Goal: Find specific page/section: Find specific page/section

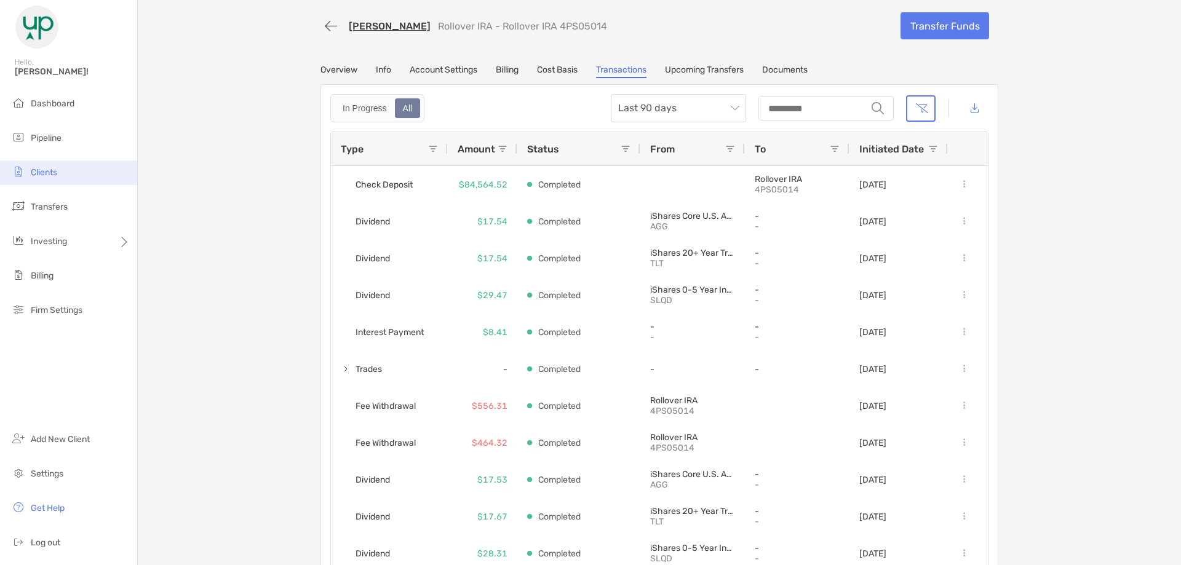
click at [43, 173] on span "Clients" at bounding box center [44, 172] width 26 height 10
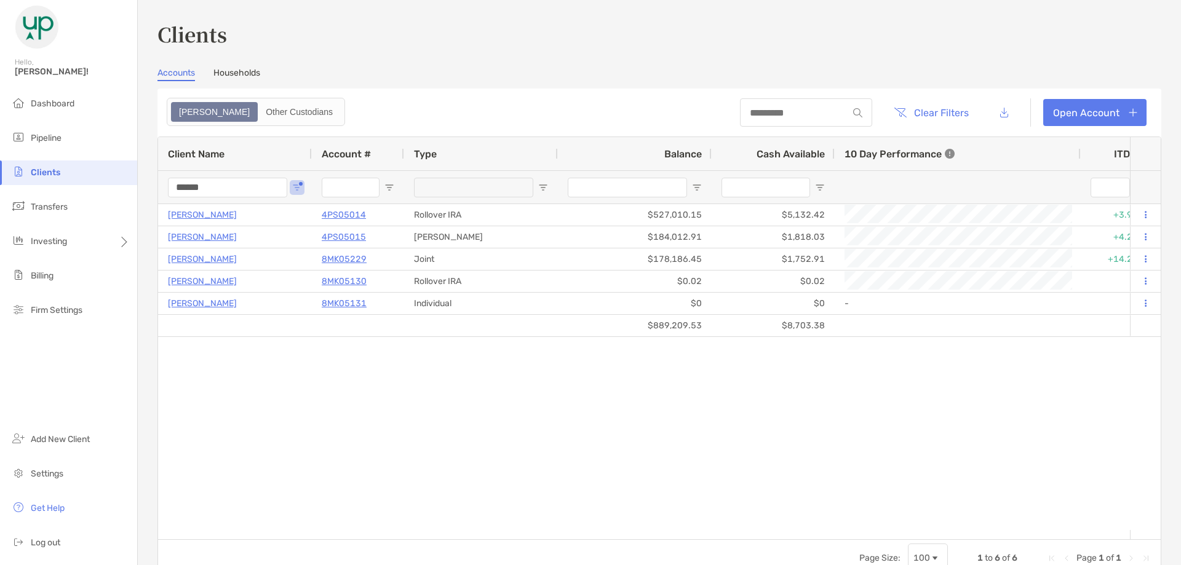
click at [234, 193] on input "******" at bounding box center [227, 188] width 119 height 20
type input "***"
